Goal: Transaction & Acquisition: Purchase product/service

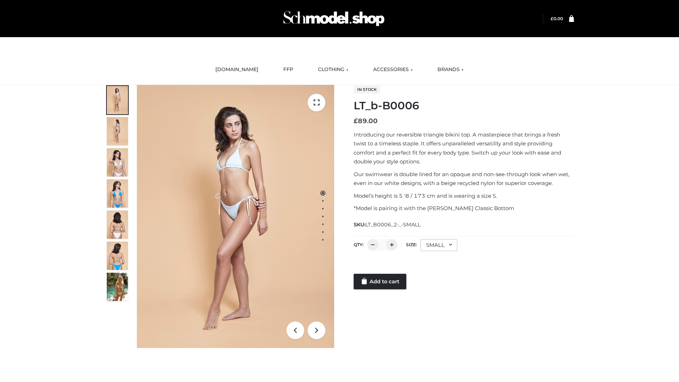
click at [380, 281] on link "Add to cart" at bounding box center [379, 282] width 53 height 16
